Goal: Complete application form

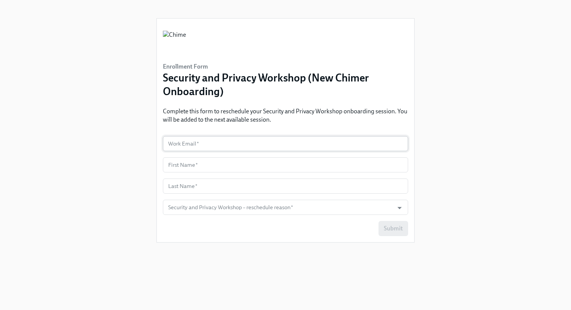
click at [217, 139] on input "text" at bounding box center [285, 143] width 245 height 15
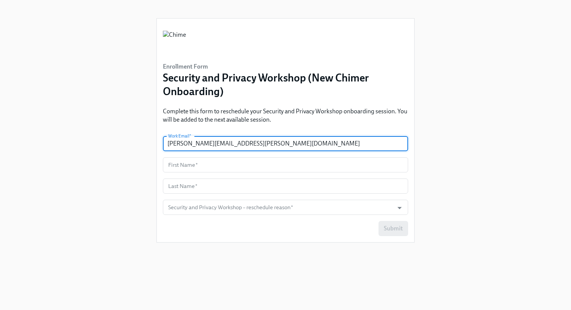
type input "[PERSON_NAME][EMAIL_ADDRESS][PERSON_NAME][DOMAIN_NAME]"
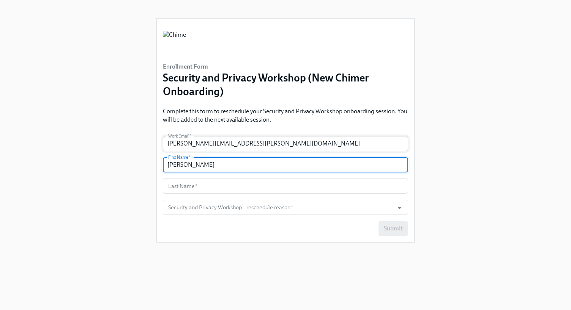
type input "[PERSON_NAME]"
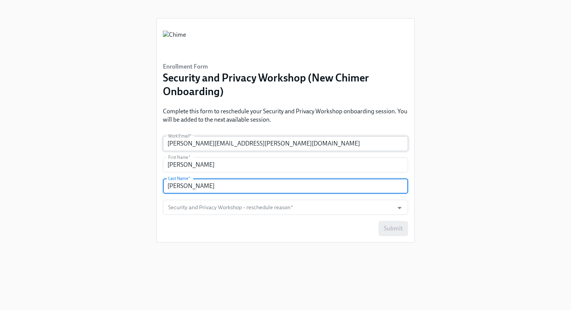
type input "[PERSON_NAME]"
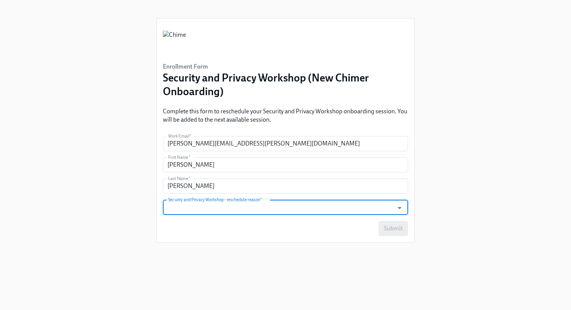
click at [271, 206] on input "Security and Privacy Workshop – reschedule reason   *" at bounding box center [278, 207] width 223 height 15
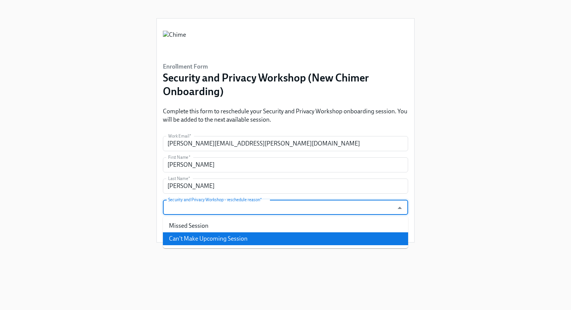
click at [244, 236] on li "Can't Make Upcoming Session" at bounding box center [285, 239] width 245 height 13
type input "Can't Make Upcoming Session"
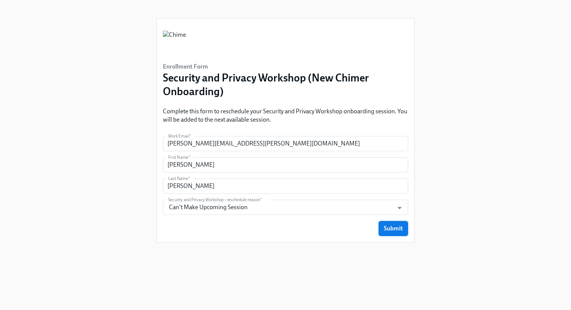
click at [399, 228] on span "Submit" at bounding box center [393, 229] width 19 height 8
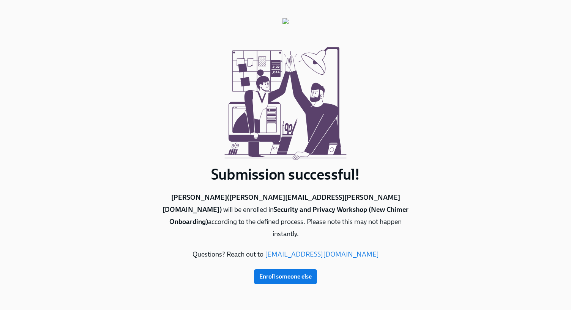
click at [364, 214] on p "[PERSON_NAME] ( [PERSON_NAME][EMAIL_ADDRESS][PERSON_NAME][DOMAIN_NAME] ) will b…" at bounding box center [285, 216] width 258 height 49
